Goal: Find specific fact: Find specific fact

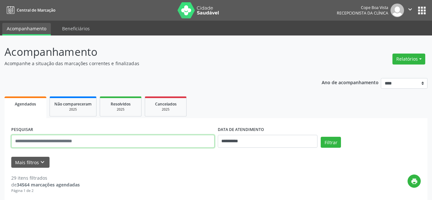
click at [48, 140] on input "text" at bounding box center [112, 141] width 203 height 13
click at [321, 136] on button "Filtrar" at bounding box center [331, 141] width 20 height 11
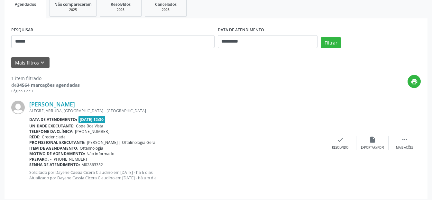
scroll to position [103, 0]
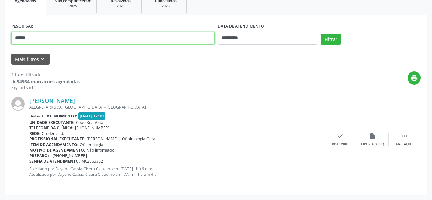
click at [67, 35] on input "******" at bounding box center [112, 38] width 203 height 13
type input "***"
click at [321, 33] on button "Filtrar" at bounding box center [331, 38] width 20 height 11
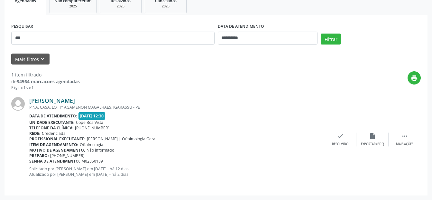
click at [61, 99] on link "[PERSON_NAME]" at bounding box center [52, 100] width 46 height 7
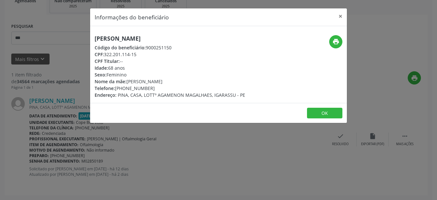
click at [120, 35] on h5 "[PERSON_NAME]" at bounding box center [170, 38] width 151 height 7
click at [120, 36] on h5 "[PERSON_NAME]" at bounding box center [170, 38] width 151 height 7
drag, startPoint x: 120, startPoint y: 36, endPoint x: 136, endPoint y: 53, distance: 23.7
click at [136, 53] on div "CPF: 322.201.114-15" at bounding box center [170, 54] width 151 height 7
copy div "322.201.114-15"
